Goal: Use online tool/utility: Use online tool/utility

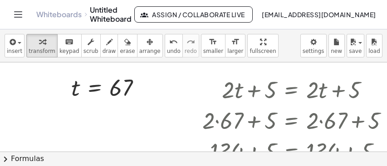
click at [172, 109] on div at bounding box center [202, 152] width 405 height 179
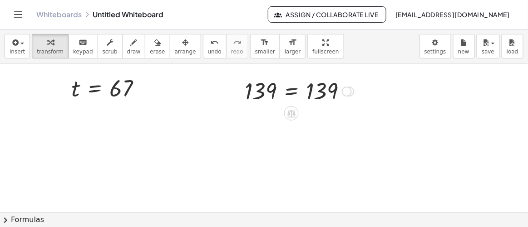
drag, startPoint x: 350, startPoint y: 184, endPoint x: 351, endPoint y: 88, distance: 96.6
click at [291, 92] on div "= 139 139" at bounding box center [291, 92] width 0 height 0
click at [290, 115] on icon at bounding box center [291, 113] width 10 height 10
click at [256, 113] on span "+" at bounding box center [254, 113] width 5 height 13
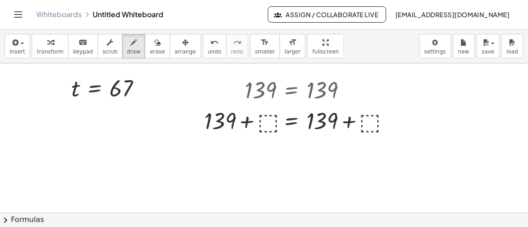
click at [270, 122] on div at bounding box center [264, 213] width 528 height 299
click at [269, 138] on div at bounding box center [264, 213] width 528 height 299
drag, startPoint x: 264, startPoint y: 113, endPoint x: 255, endPoint y: 135, distance: 24.0
click at [255, 135] on div at bounding box center [264, 213] width 528 height 299
click at [154, 46] on icon "button" at bounding box center [157, 42] width 6 height 11
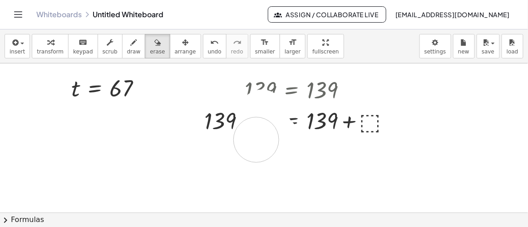
drag, startPoint x: 269, startPoint y: 127, endPoint x: 256, endPoint y: 140, distance: 18.0
click at [256, 140] on div at bounding box center [264, 213] width 528 height 299
click at [267, 122] on div at bounding box center [264, 213] width 528 height 299
click at [344, 123] on div at bounding box center [264, 213] width 528 height 299
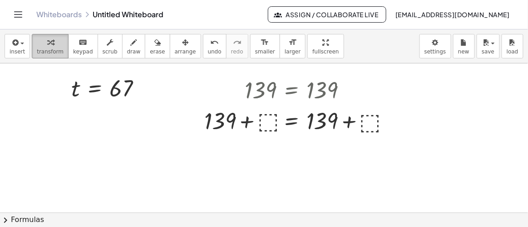
click at [47, 45] on icon "button" at bounding box center [50, 42] width 6 height 11
click at [268, 122] on div at bounding box center [300, 120] width 200 height 31
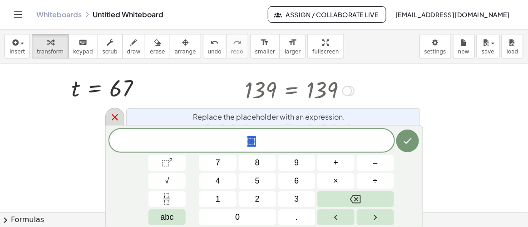
click at [114, 118] on icon at bounding box center [115, 117] width 6 height 6
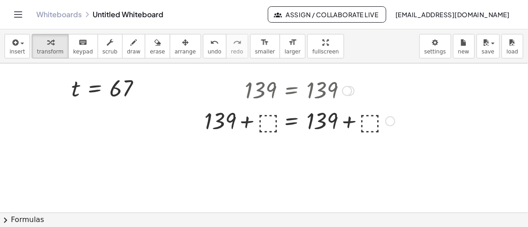
click at [264, 127] on div at bounding box center [300, 120] width 200 height 31
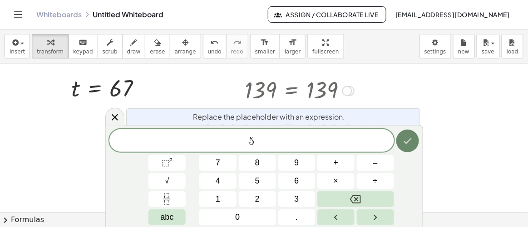
click at [387, 147] on button "Done" at bounding box center [407, 141] width 23 height 23
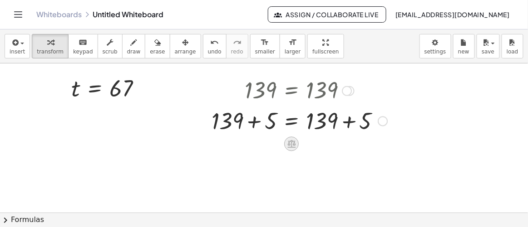
click at [294, 147] on icon at bounding box center [292, 144] width 10 height 10
click at [292, 145] on span "×" at bounding box center [291, 143] width 5 height 13
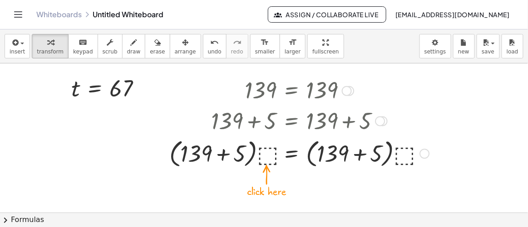
click at [263, 156] on div at bounding box center [299, 153] width 269 height 34
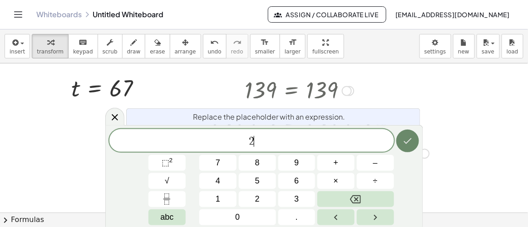
click at [387, 146] on icon "Done" at bounding box center [407, 141] width 11 height 11
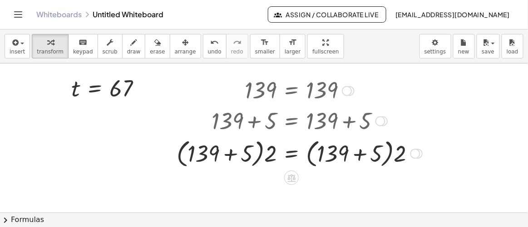
click at [292, 160] on div at bounding box center [299, 153] width 255 height 34
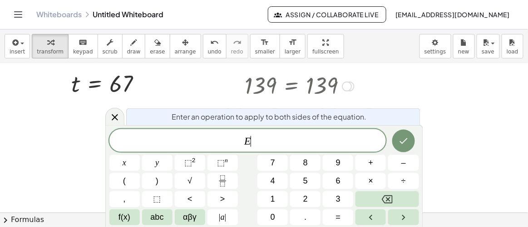
scroll to position [5, 0]
click at [115, 117] on icon at bounding box center [115, 117] width 6 height 6
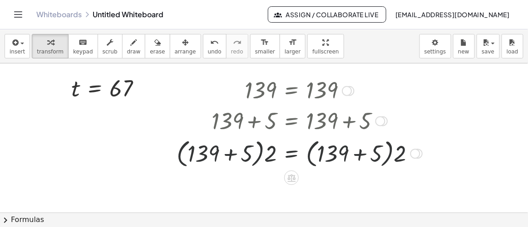
scroll to position [0, 0]
